Goal: Check status

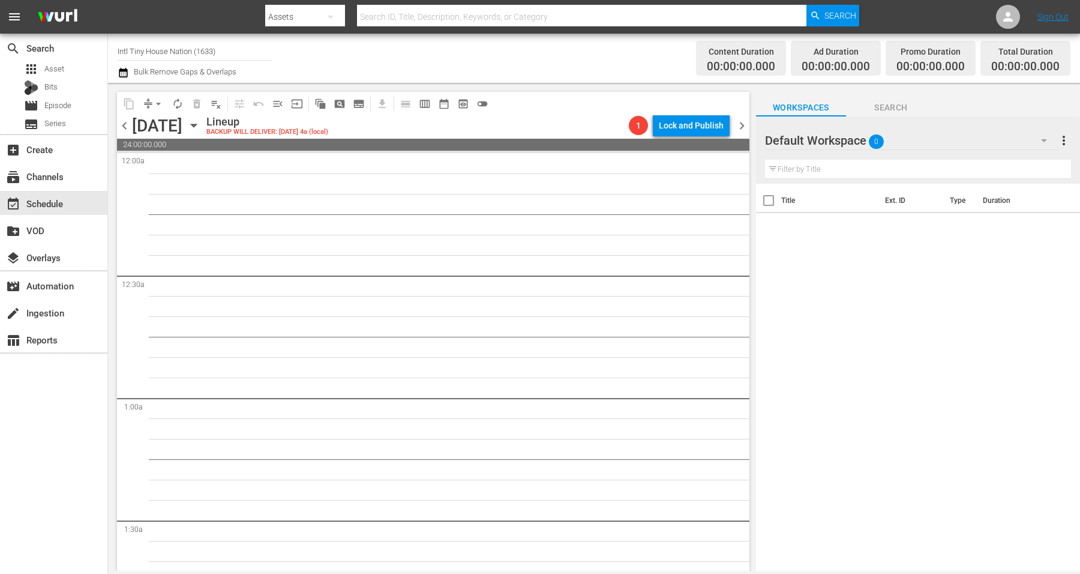
click at [200, 123] on icon "button" at bounding box center [193, 125] width 13 height 13
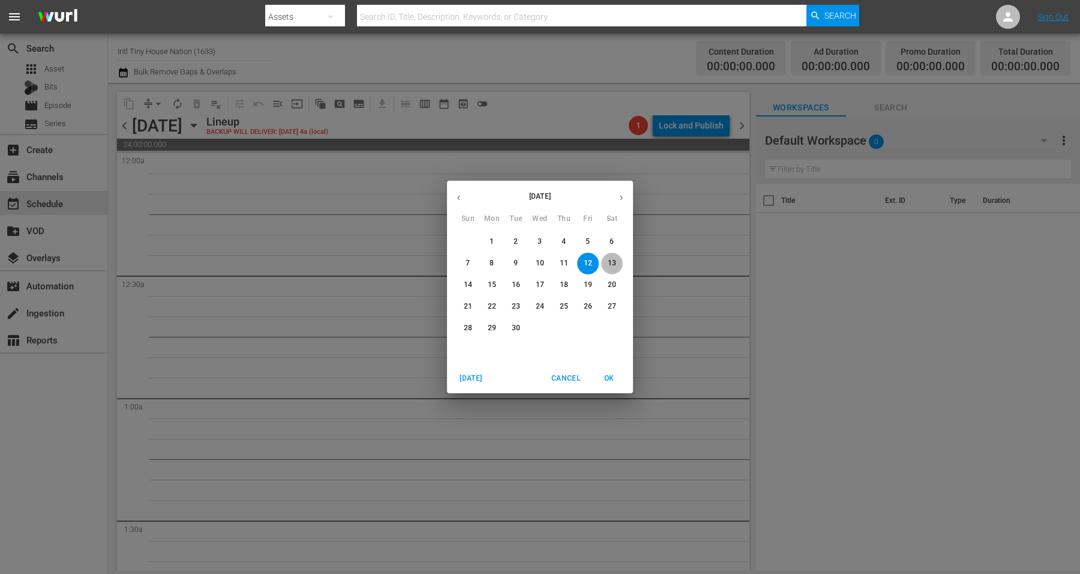
click at [609, 266] on p "13" at bounding box center [612, 263] width 8 height 10
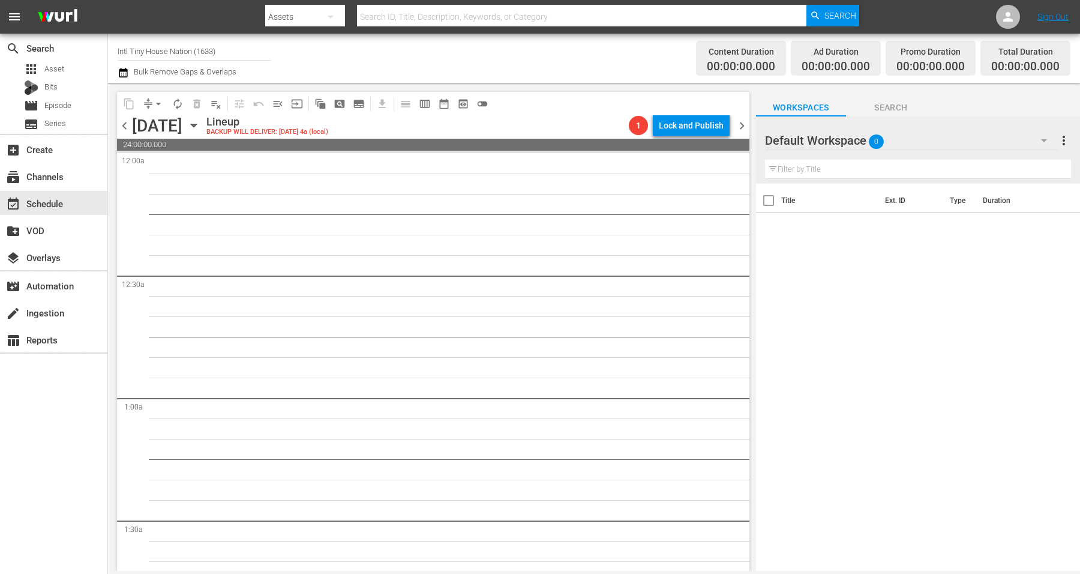
click at [200, 123] on icon "button" at bounding box center [193, 125] width 13 height 13
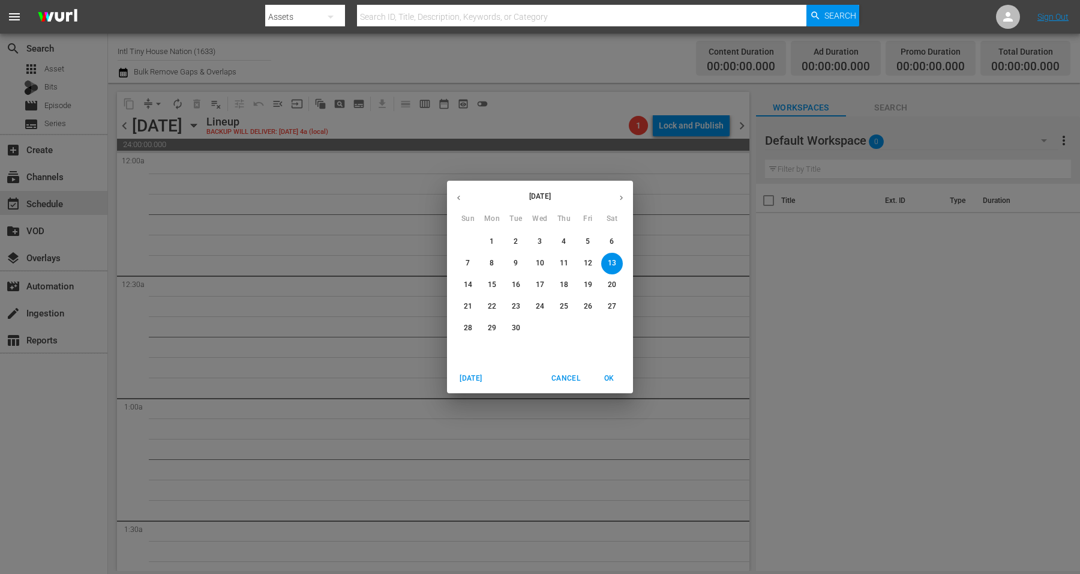
click at [469, 276] on button "14" at bounding box center [468, 285] width 22 height 22
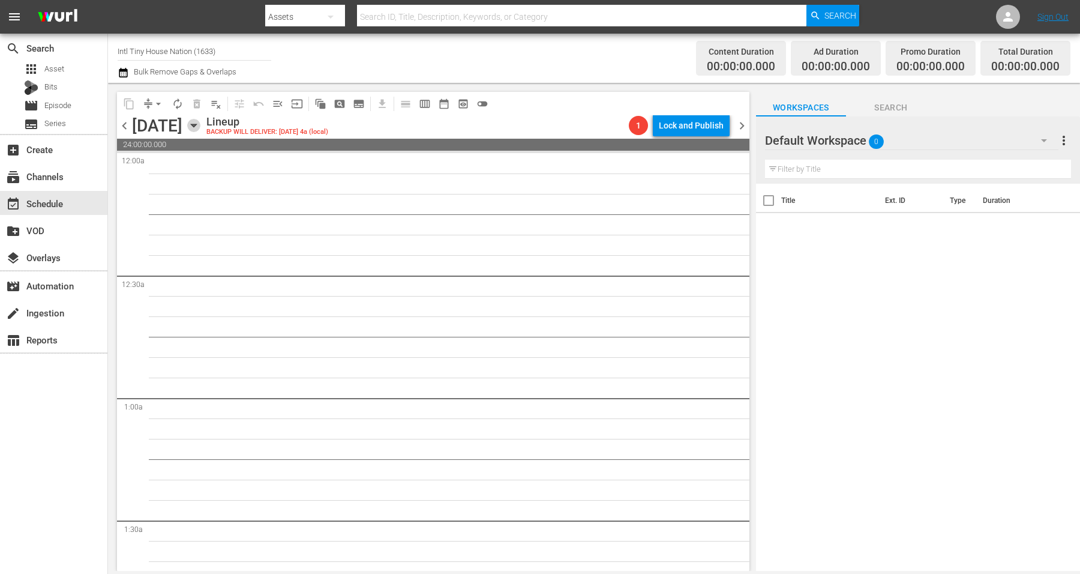
click at [200, 123] on icon "button" at bounding box center [193, 125] width 13 height 13
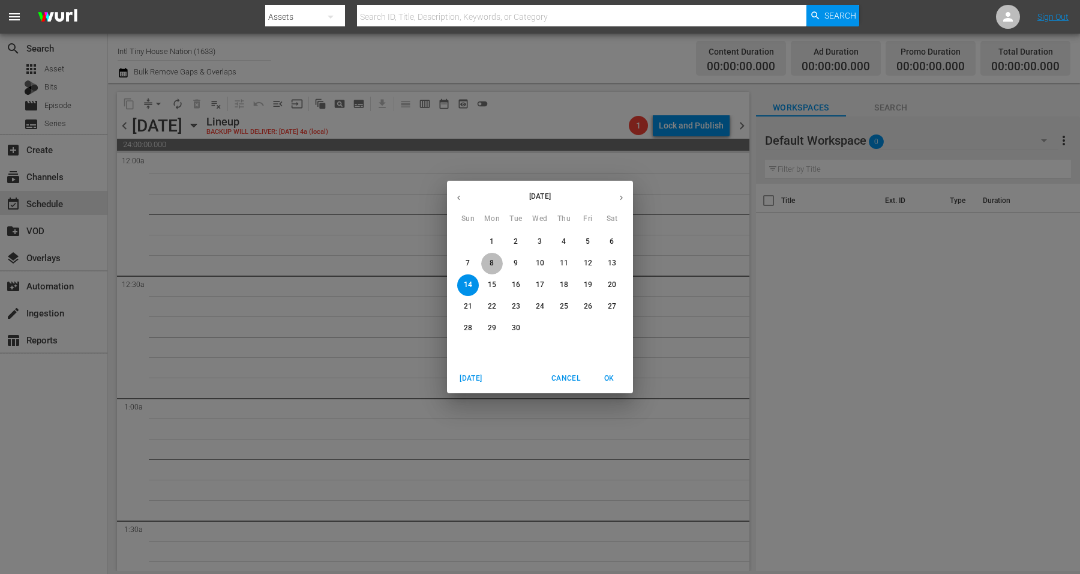
click at [488, 260] on span "8" at bounding box center [492, 263] width 22 height 10
